Goal: Task Accomplishment & Management: Complete application form

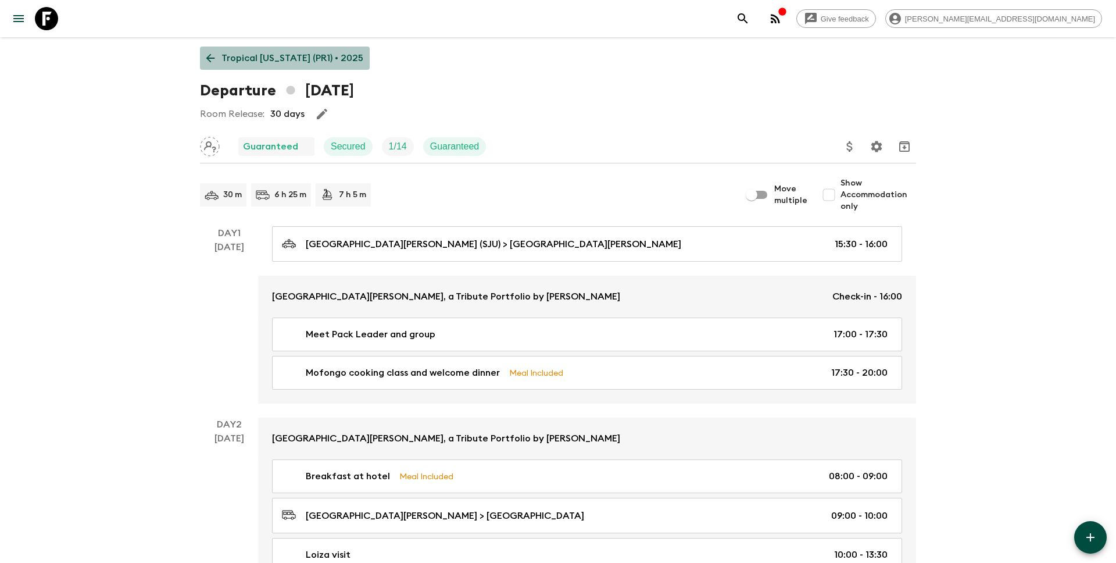
click at [298, 64] on p "Tropical [US_STATE] (PR1) • 2025" at bounding box center [292, 58] width 142 height 14
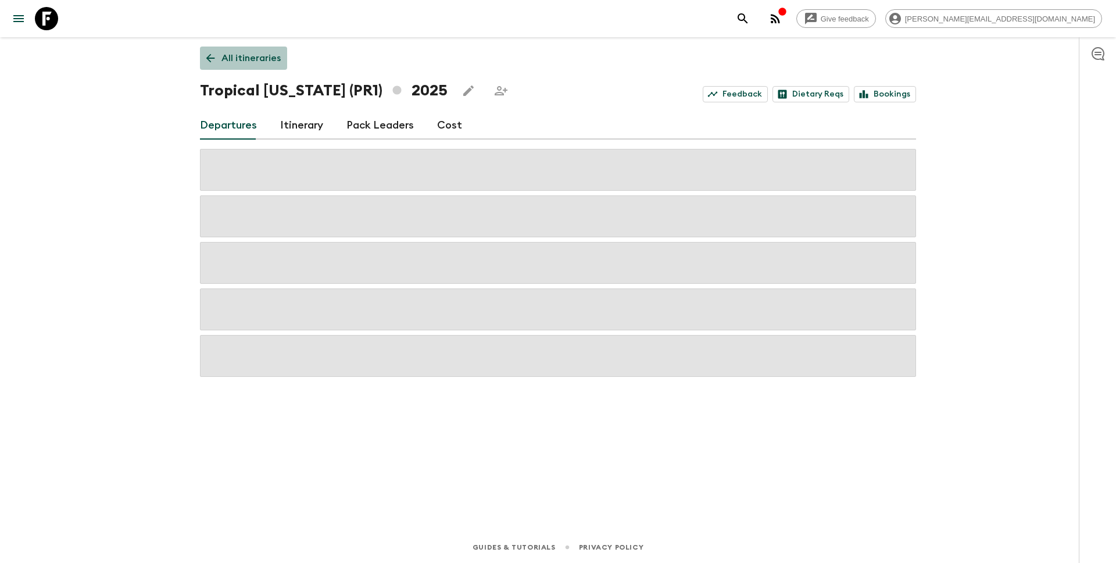
click at [269, 58] on p "All itineraries" at bounding box center [250, 58] width 59 height 14
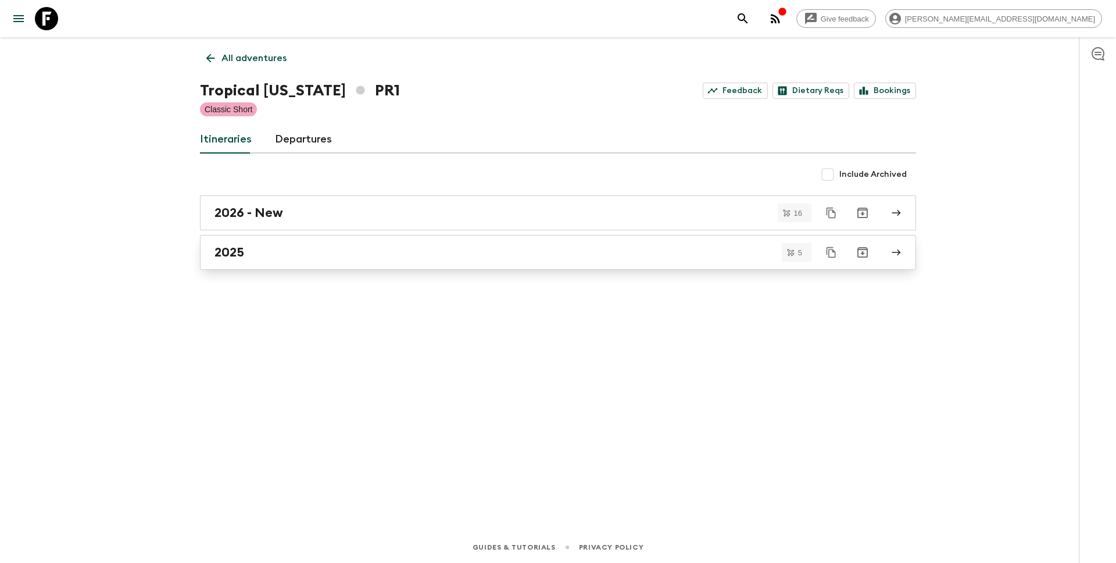
click at [258, 255] on div "2025" at bounding box center [546, 252] width 665 height 15
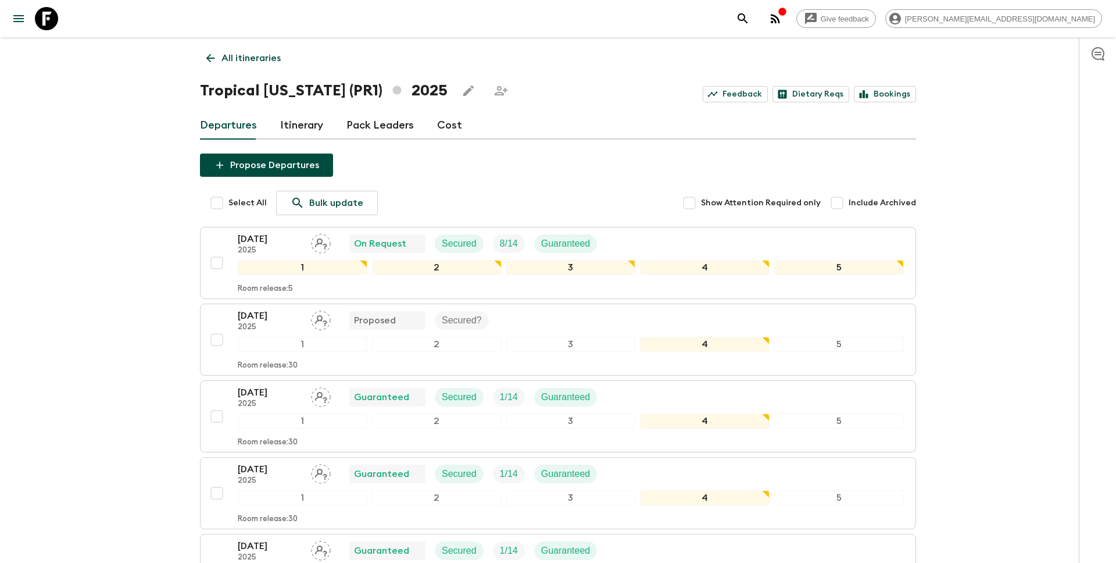
click at [446, 123] on link "Cost" at bounding box center [449, 126] width 25 height 28
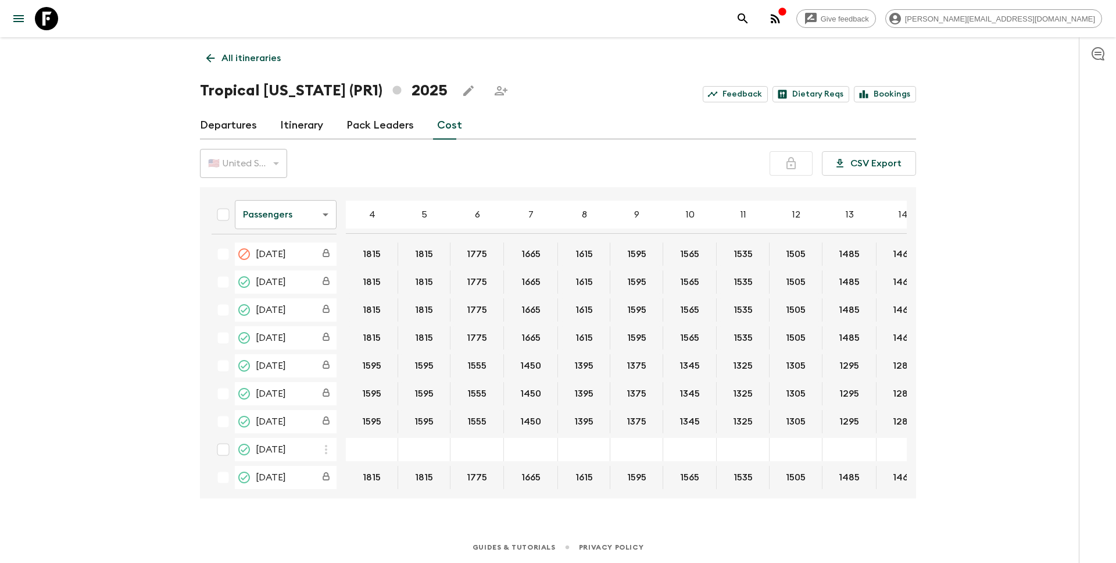
scroll to position [65, 0]
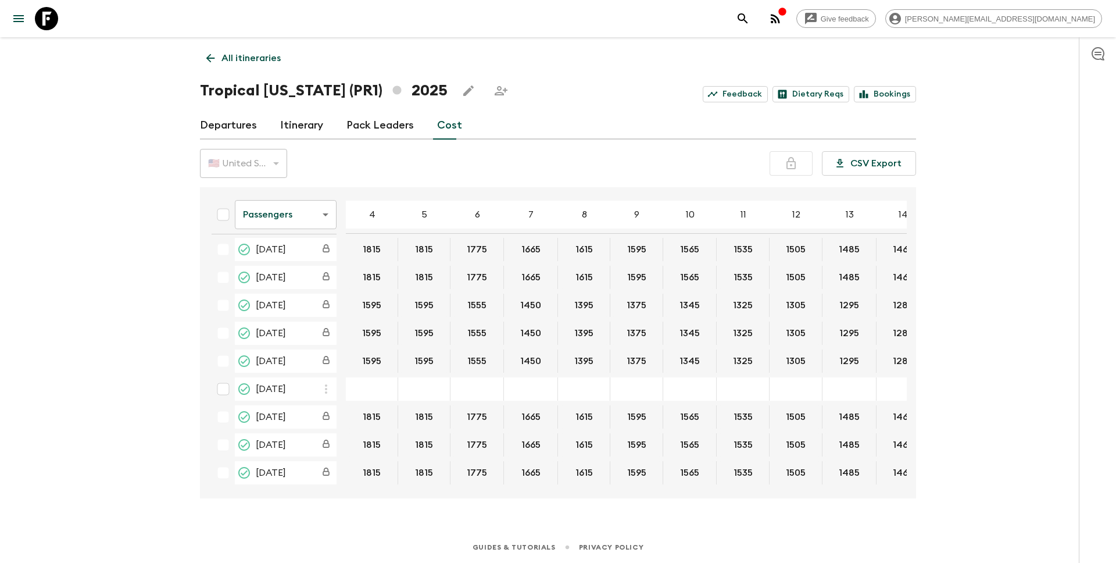
click at [223, 439] on div "[DATE]" at bounding box center [274, 444] width 125 height 23
click at [222, 464] on div "[DATE]" at bounding box center [274, 472] width 125 height 23
click at [295, 125] on link "Itinerary" at bounding box center [301, 126] width 43 height 28
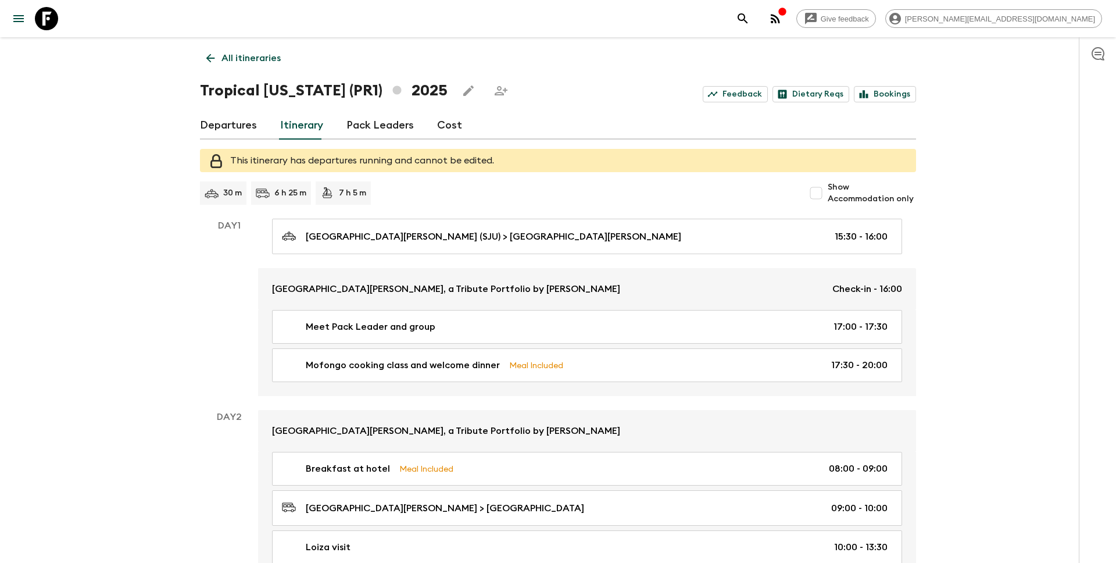
click at [379, 126] on link "Pack Leaders" at bounding box center [379, 126] width 67 height 28
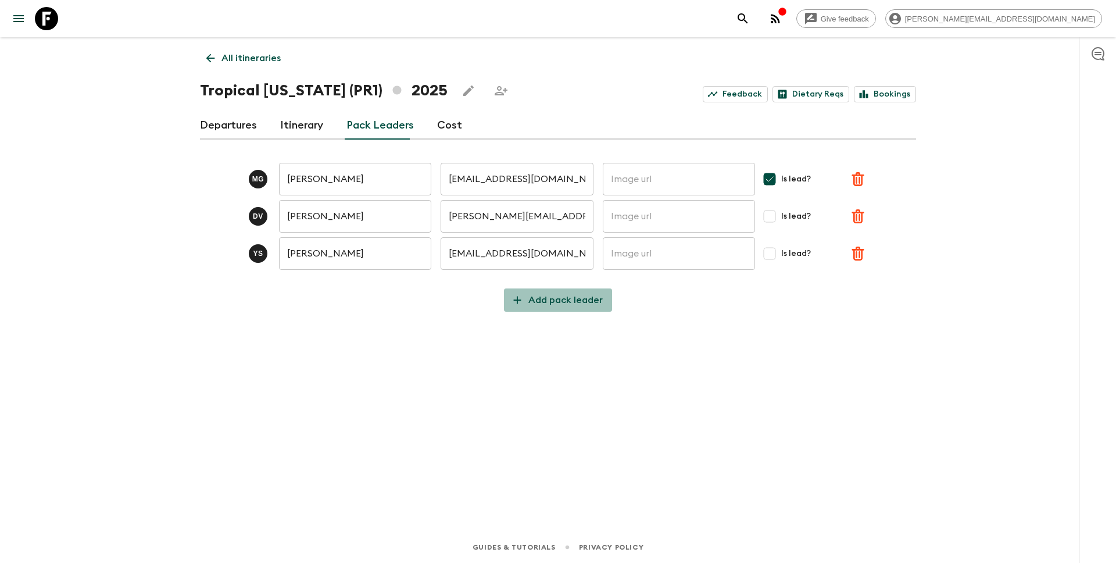
click at [566, 302] on p "Add pack leader" at bounding box center [565, 300] width 74 height 14
click at [337, 294] on input "text" at bounding box center [355, 290] width 152 height 33
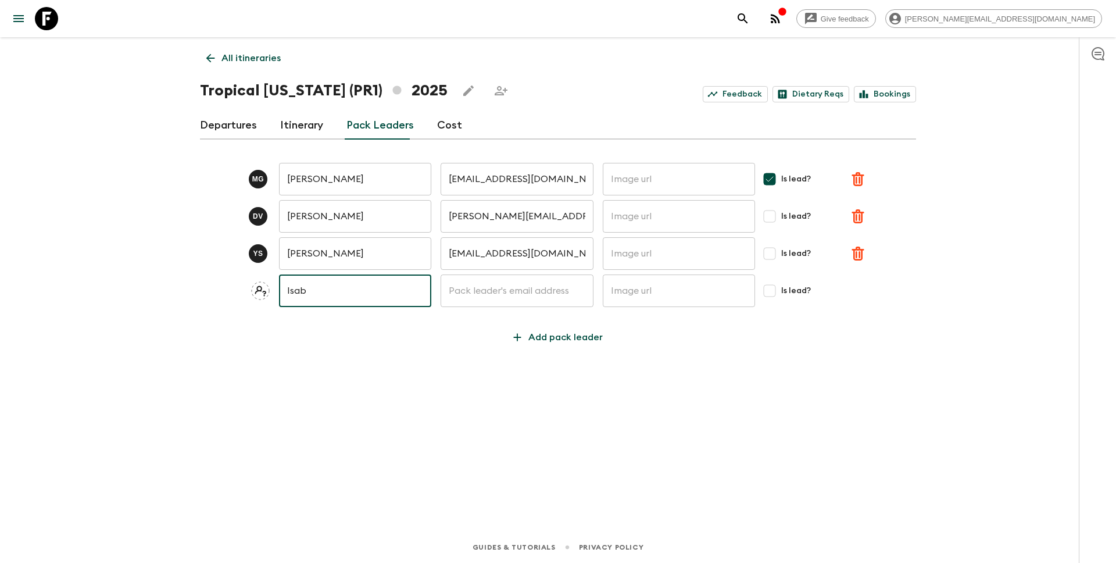
type input "[PERSON_NAME]"
click at [475, 292] on input "text" at bounding box center [517, 290] width 152 height 33
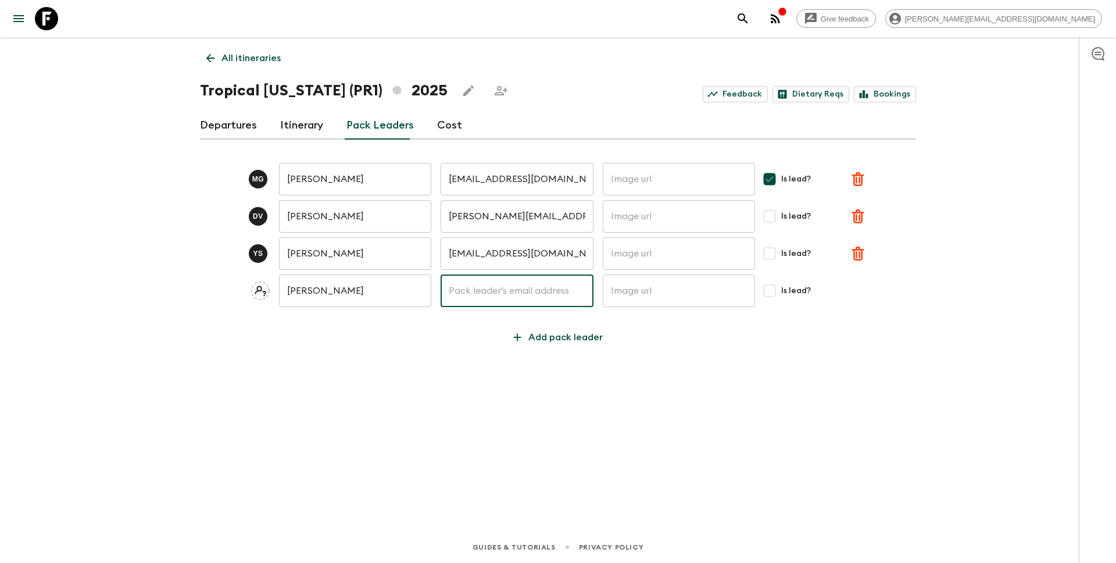
type input "[PERSON_NAME][EMAIL_ADDRESS][DOMAIN_NAME]"
click at [767, 295] on input "Is lead?" at bounding box center [769, 290] width 23 height 23
checkbox input "true"
click at [765, 348] on div "M G [PERSON_NAME] ​ [EMAIL_ADDRESS][DOMAIN_NAME] ​ ​ Is lead? D V [PERSON_NAME]…" at bounding box center [558, 249] width 716 height 200
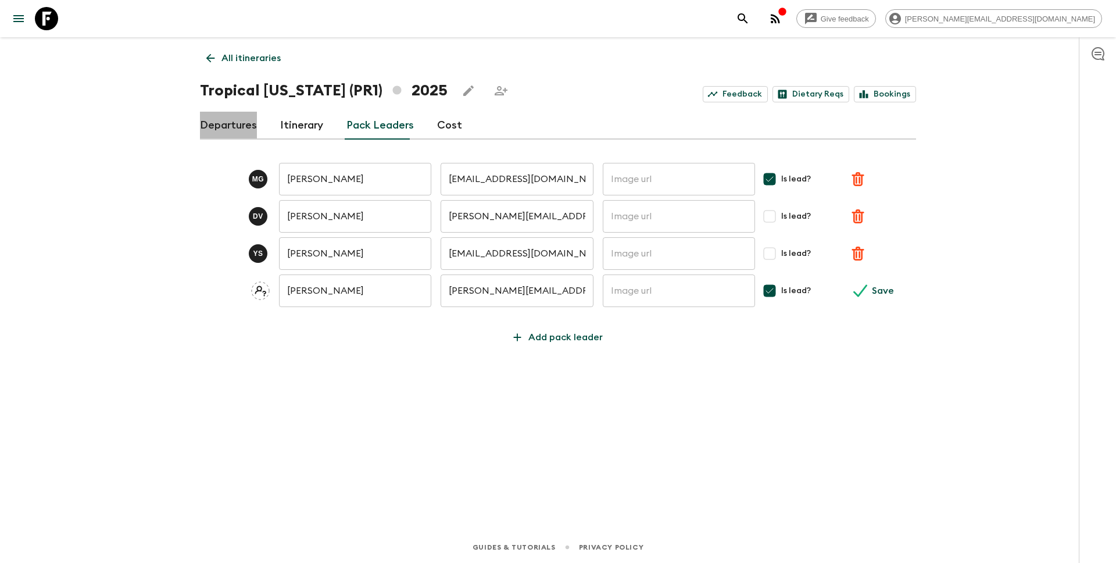
click at [220, 123] on link "Departures" at bounding box center [228, 126] width 57 height 28
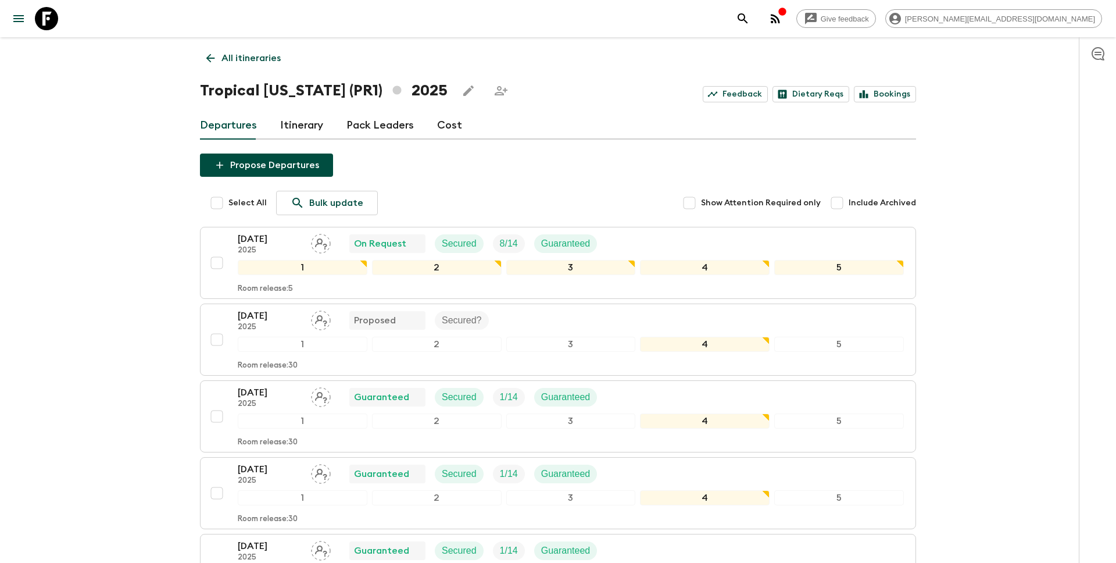
click at [298, 129] on link "Itinerary" at bounding box center [301, 126] width 43 height 28
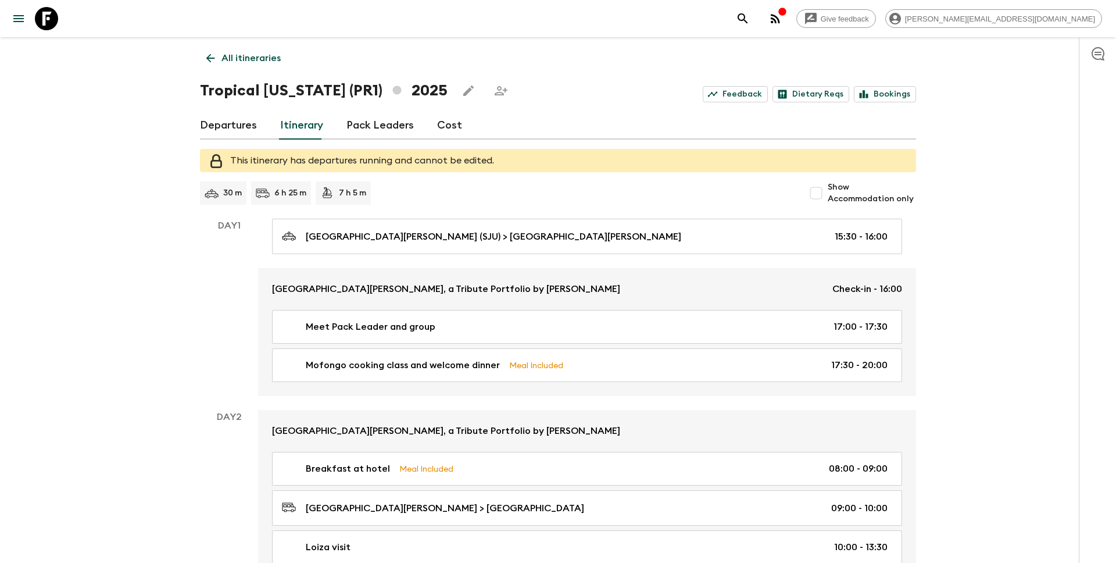
click at [210, 129] on link "Departures" at bounding box center [228, 126] width 57 height 28
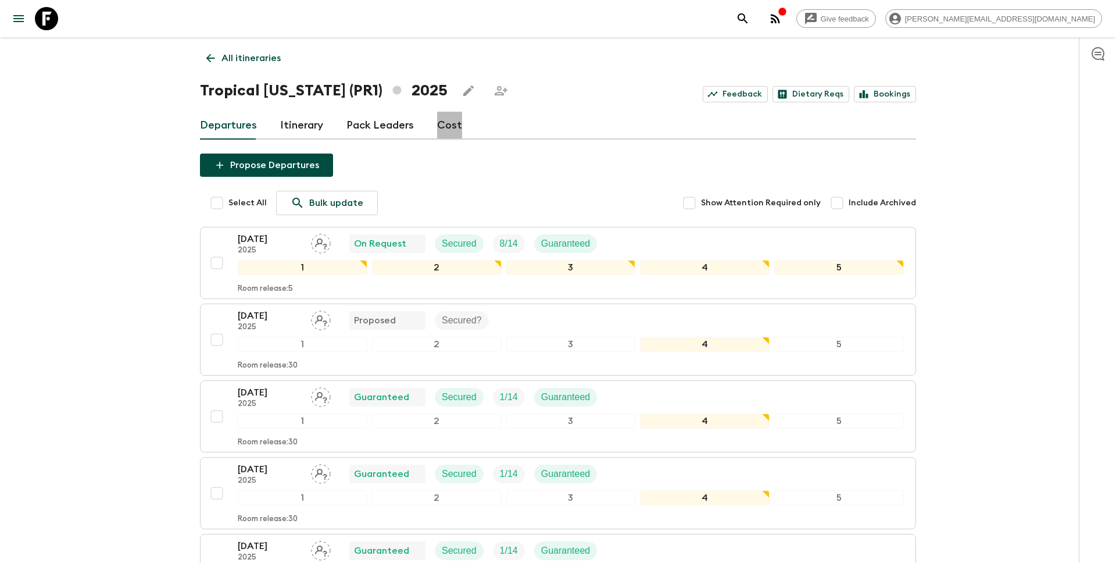
click at [444, 121] on link "Cost" at bounding box center [449, 126] width 25 height 28
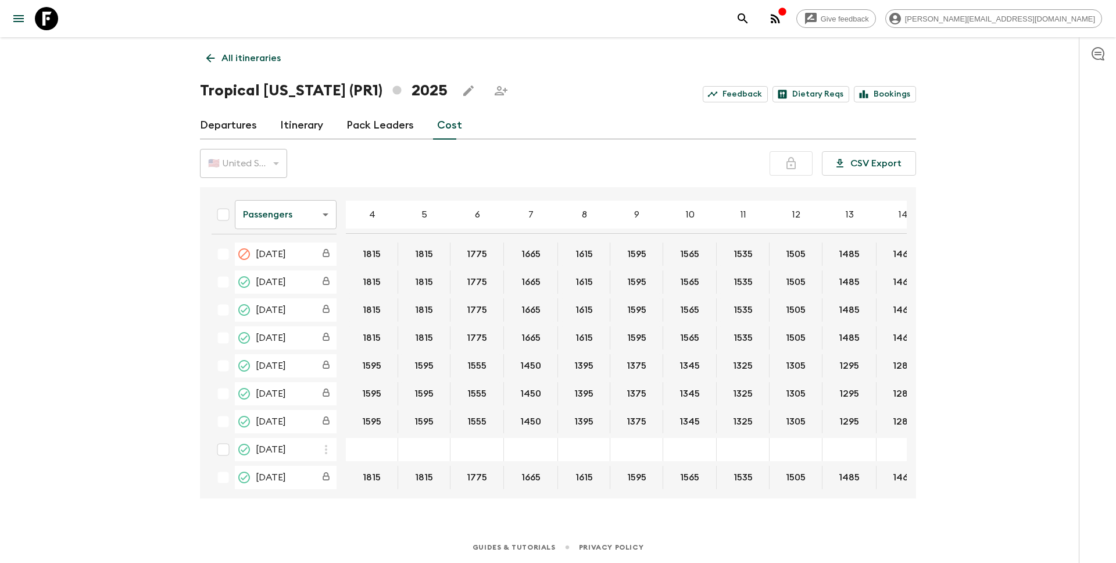
scroll to position [65, 0]
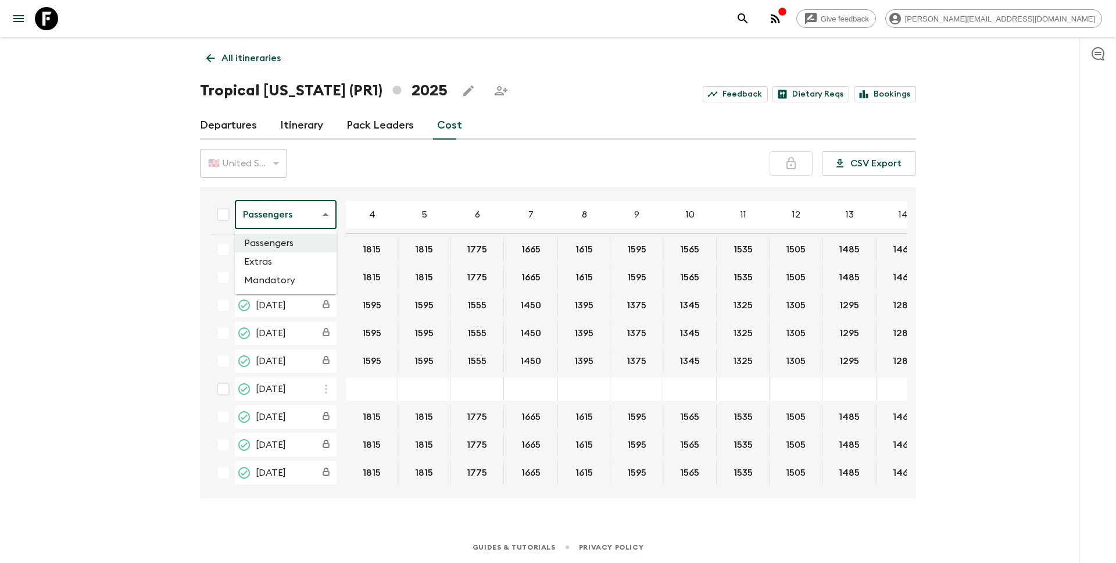
click at [312, 205] on body "Give feedback [PERSON_NAME][EMAIL_ADDRESS][DOMAIN_NAME] All itineraries Tropica…" at bounding box center [558, 281] width 1116 height 563
click at [285, 265] on li "Extras" at bounding box center [286, 261] width 102 height 19
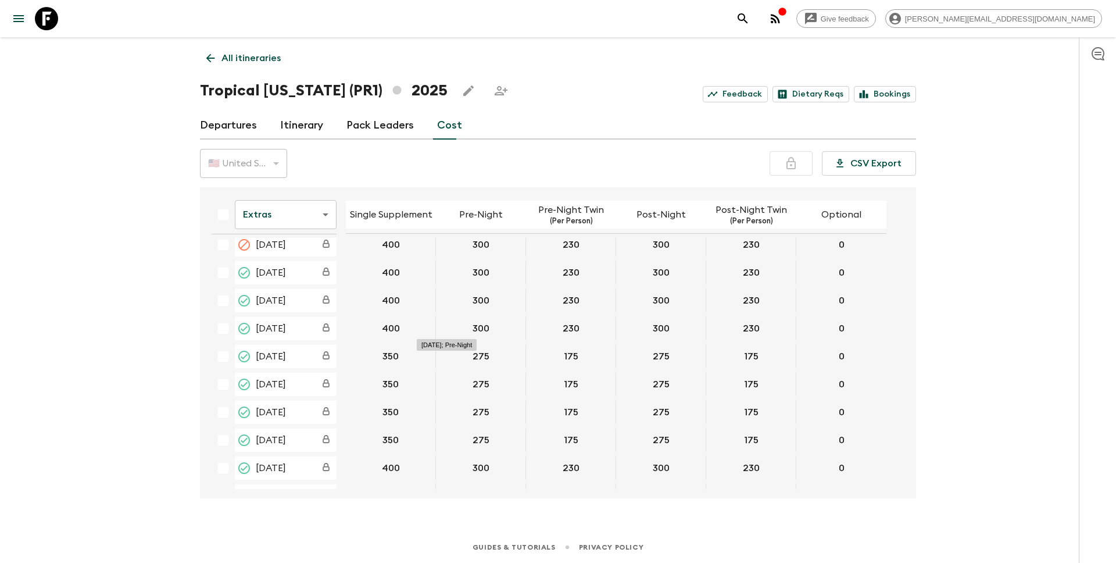
scroll to position [60, 0]
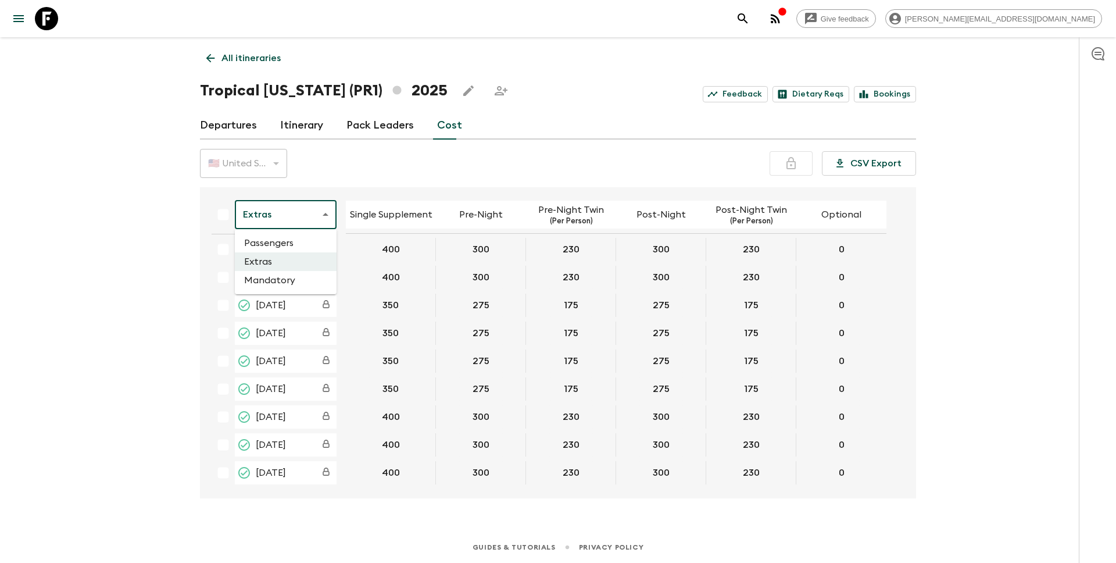
click at [306, 217] on body "Give feedback [PERSON_NAME][EMAIL_ADDRESS][DOMAIN_NAME] All itineraries Tropica…" at bounding box center [558, 281] width 1116 height 563
click at [283, 280] on li "Mandatory" at bounding box center [286, 280] width 102 height 19
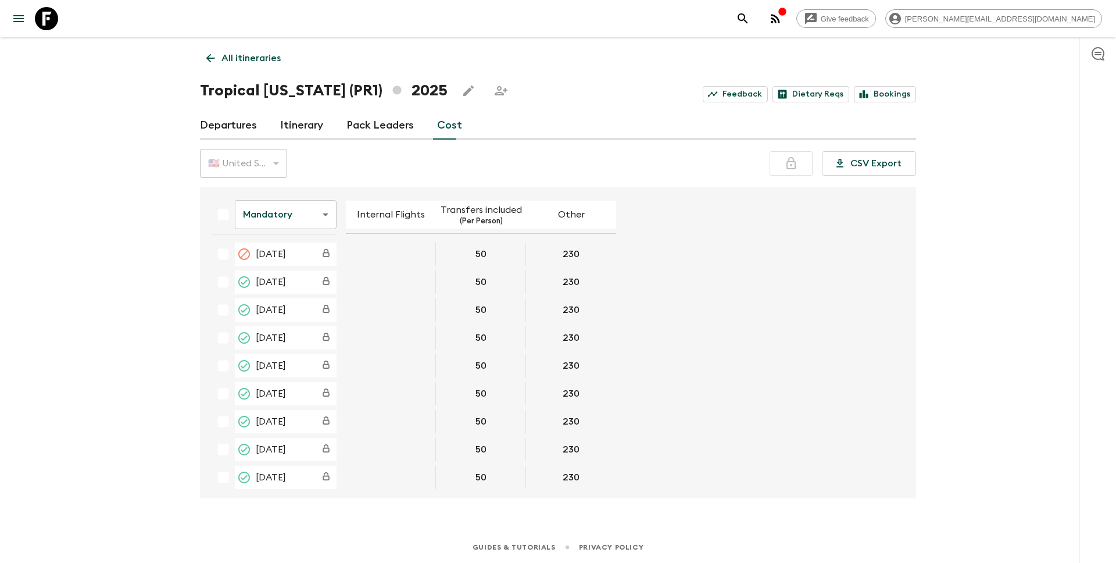
click at [559, 141] on div "All itineraries Tropical [US_STATE] (PR1) 2025 Feedback Dietary Reqs Bookings D…" at bounding box center [558, 268] width 744 height 462
click at [782, 17] on icon "button" at bounding box center [775, 19] width 14 height 14
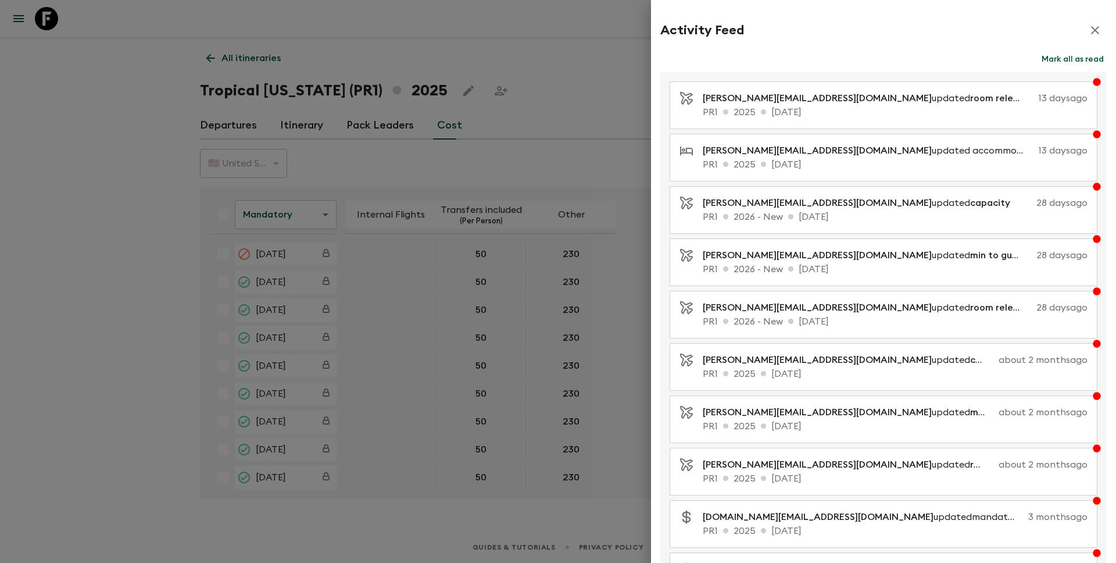
click at [545, 47] on div at bounding box center [558, 281] width 1116 height 563
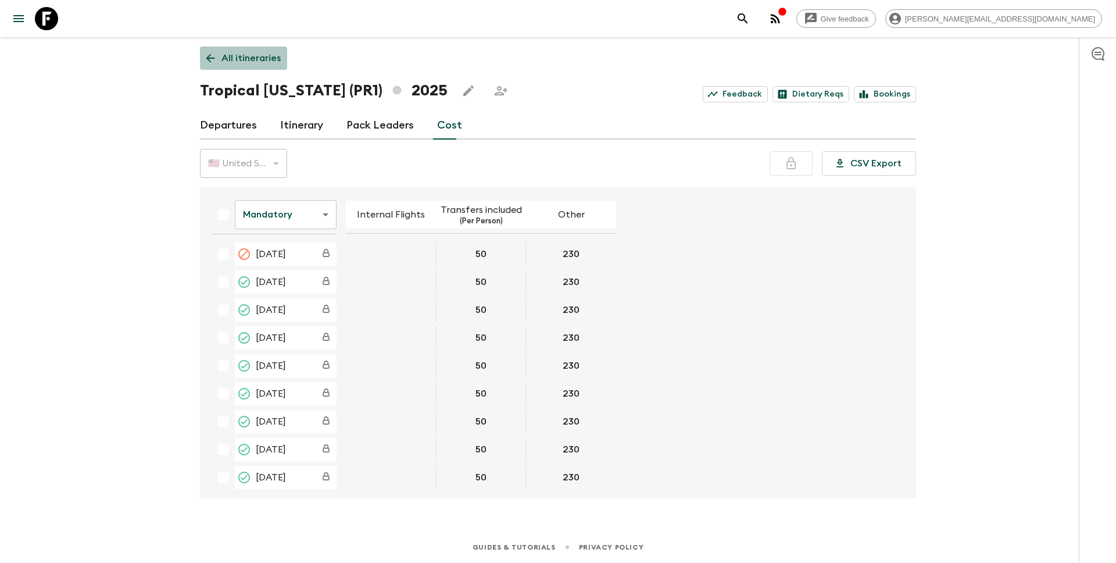
click at [244, 51] on p "All itineraries" at bounding box center [250, 58] width 59 height 14
